Goal: Go to known website: Access a specific website the user already knows

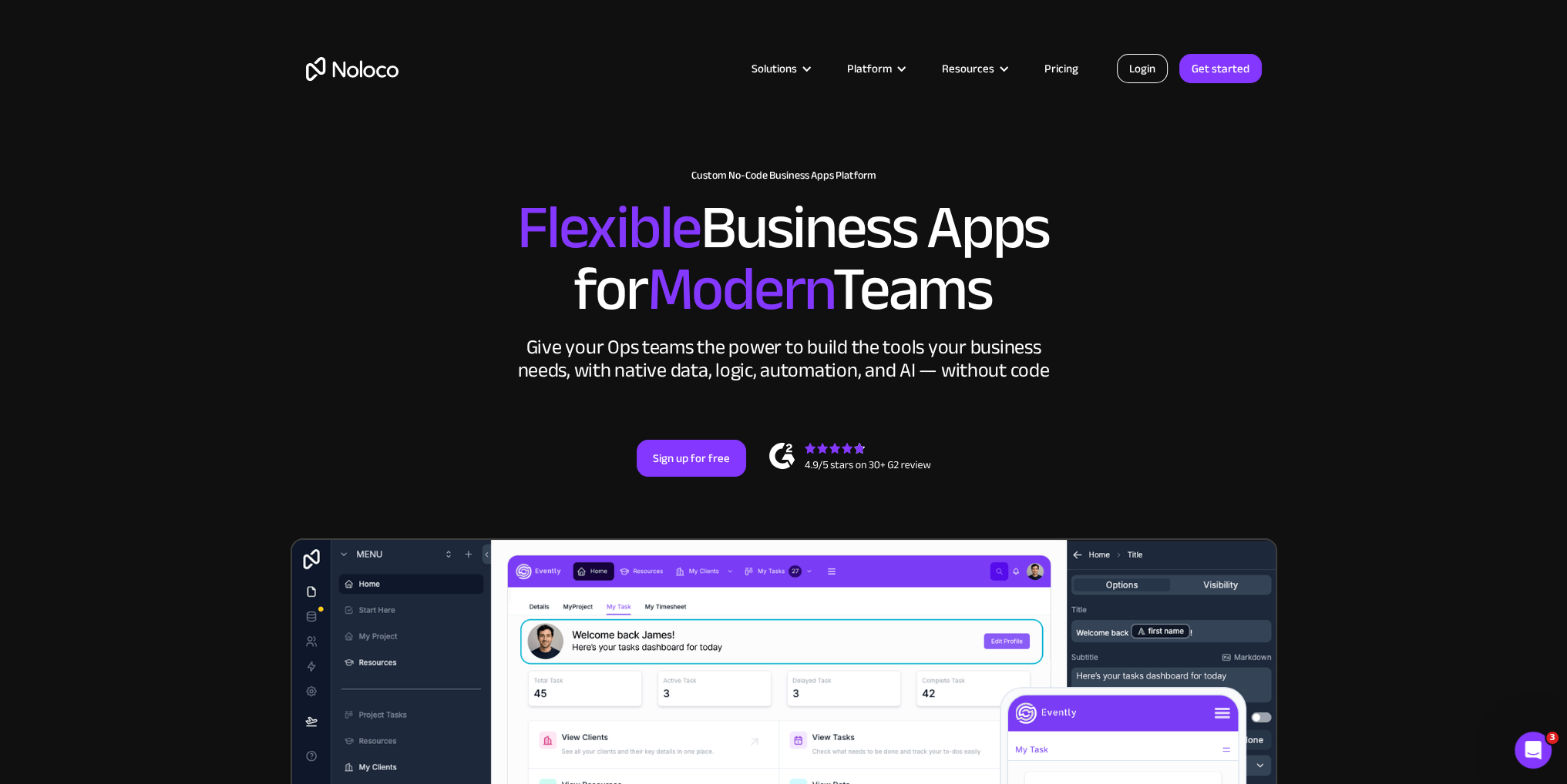
click at [1138, 65] on link "Login" at bounding box center [1143, 68] width 51 height 29
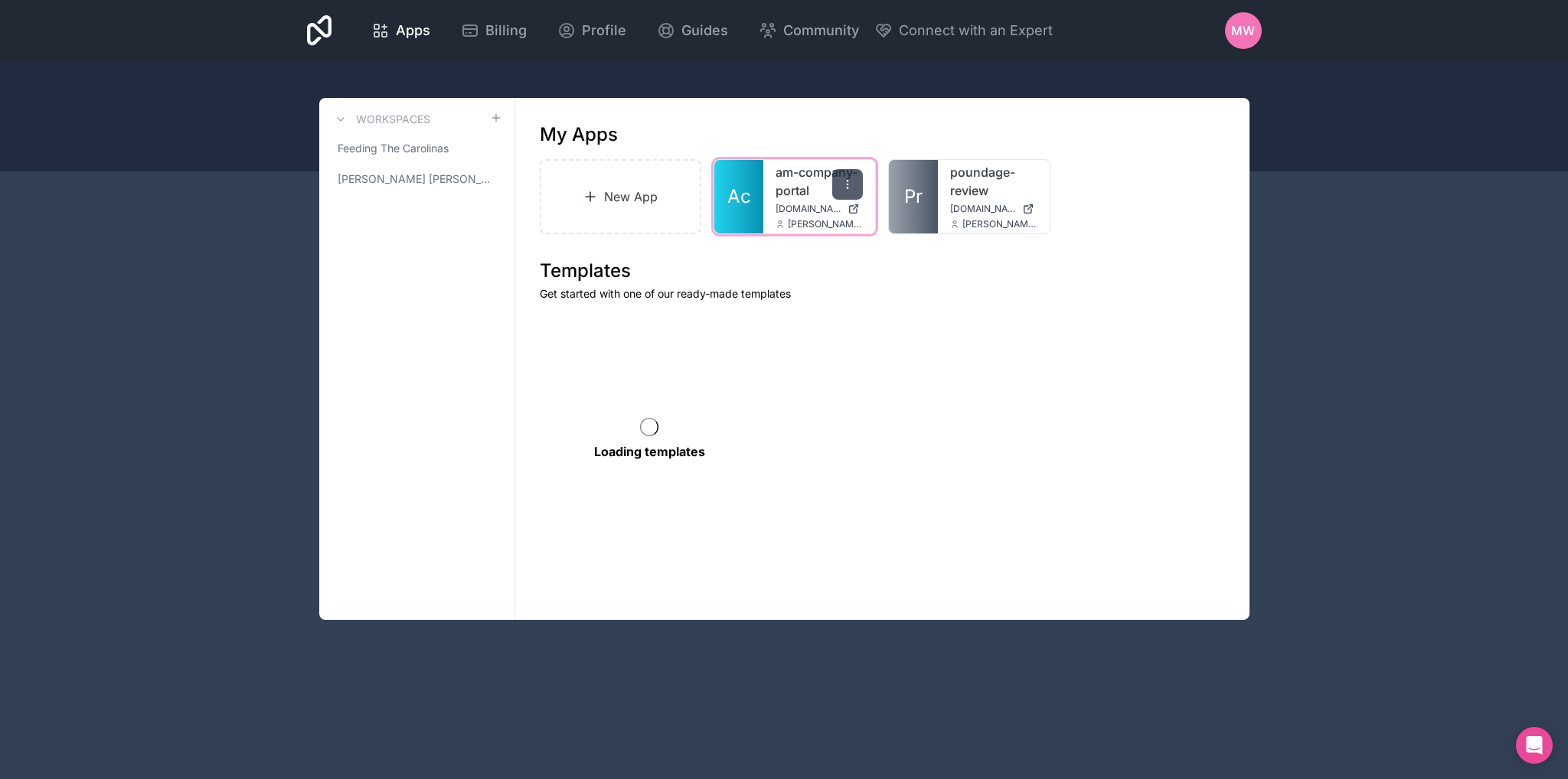
click at [842, 191] on div at bounding box center [847, 184] width 31 height 31
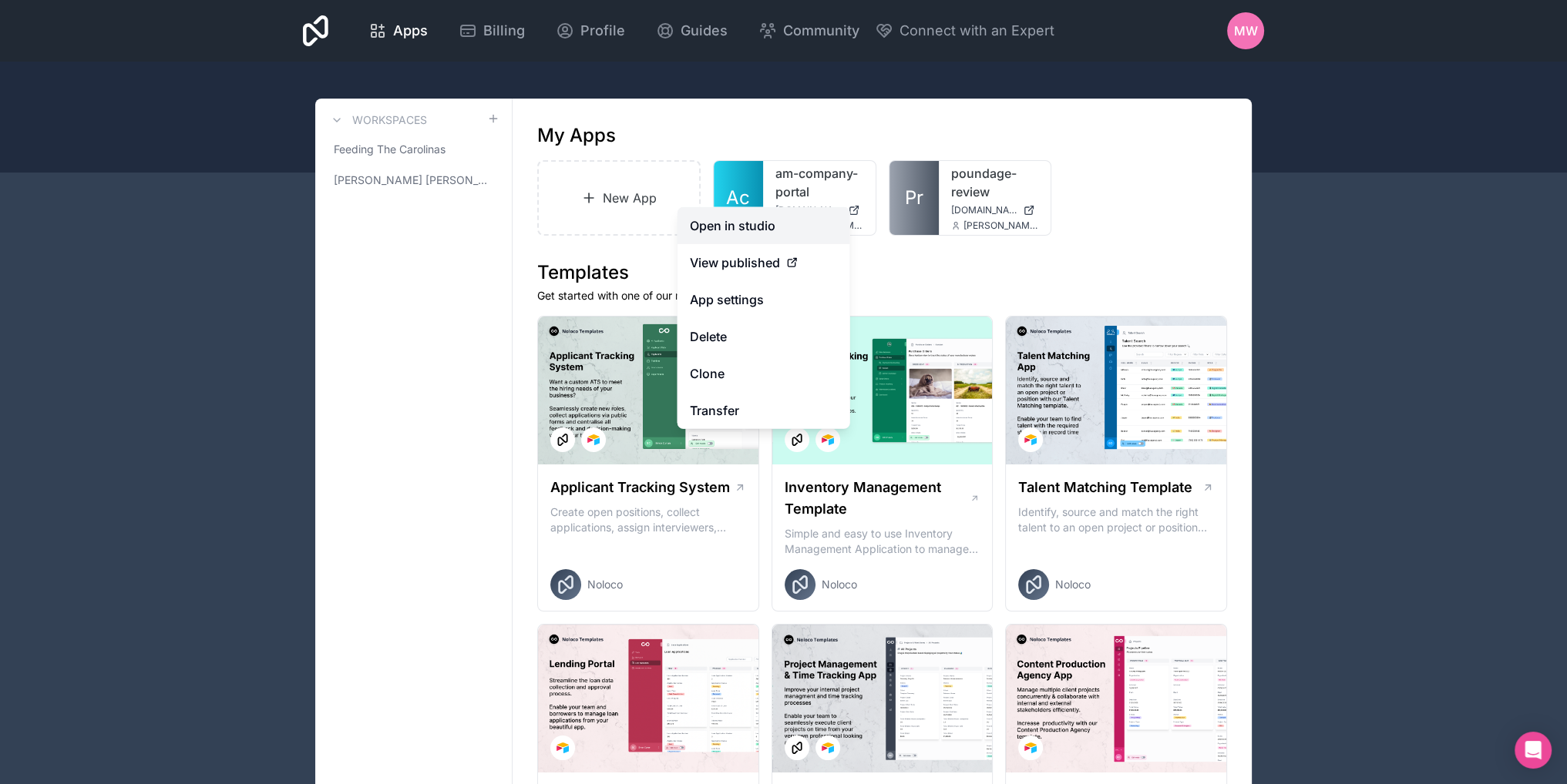
click at [759, 228] on link "Open in studio" at bounding box center [764, 226] width 173 height 37
